Goal: Task Accomplishment & Management: Manage account settings

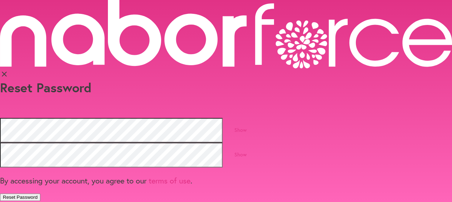
click at [246, 127] on link "Show" at bounding box center [240, 130] width 12 height 7
click at [246, 151] on link "Show" at bounding box center [240, 154] width 12 height 7
click at [428, 143] on div "close Reset Password Hide Hide By accessing your account, you agree to our term…" at bounding box center [226, 100] width 452 height 201
click at [40, 194] on button "Reset Password" at bounding box center [20, 197] width 40 height 7
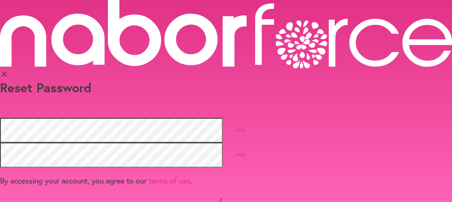
click at [140, 194] on div at bounding box center [226, 203] width 452 height 19
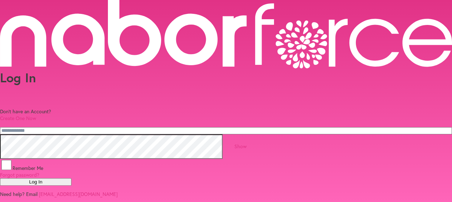
click at [163, 127] on input "email" at bounding box center [226, 130] width 452 height 7
type input "**********"
click at [246, 143] on link "Show" at bounding box center [240, 146] width 12 height 7
click at [71, 186] on button "Log In" at bounding box center [35, 181] width 71 height 7
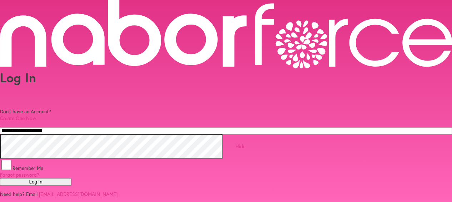
click at [71, 186] on button "Log In" at bounding box center [35, 181] width 71 height 7
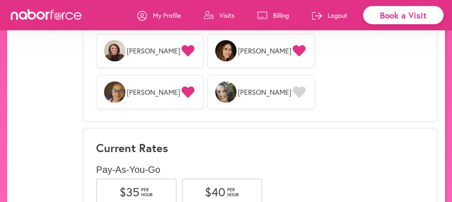
scroll to position [678, 0]
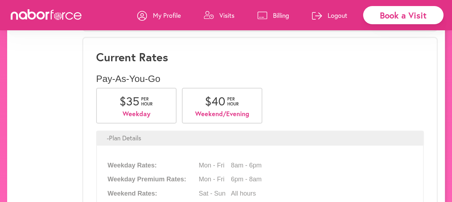
scroll to position [749, 0]
click at [220, 16] on p "Visits" at bounding box center [226, 15] width 15 height 9
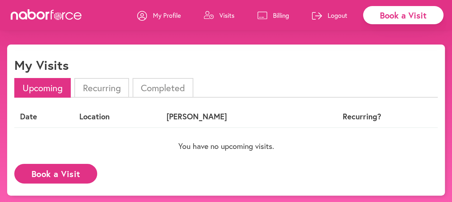
click at [274, 19] on p "Billing" at bounding box center [281, 15] width 16 height 9
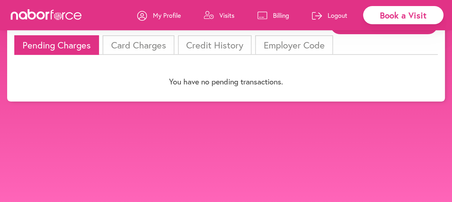
scroll to position [45, 0]
